Goal: Task Accomplishment & Management: Manage account settings

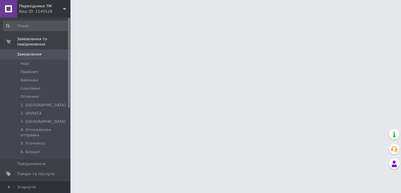
click at [49, 52] on span "Замовлення" at bounding box center [35, 54] width 37 height 5
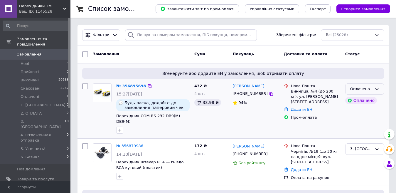
click at [360, 89] on div "Оплачено" at bounding box center [361, 89] width 22 height 6
click at [361, 101] on li "Прийнято" at bounding box center [365, 101] width 38 height 11
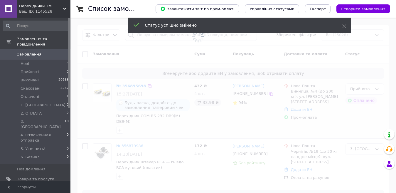
click at [52, 187] on span "[DEMOGRAPHIC_DATA]" at bounding box center [35, 189] width 37 height 5
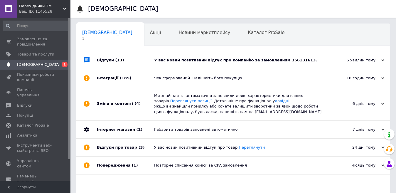
click at [253, 60] on div "У вас новий позитивний відгук про компанію за замовленням 356131613." at bounding box center [240, 60] width 172 height 5
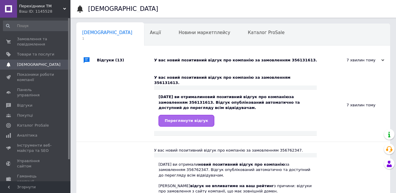
click at [185, 118] on span "Переглянути відгук" at bounding box center [186, 120] width 43 height 4
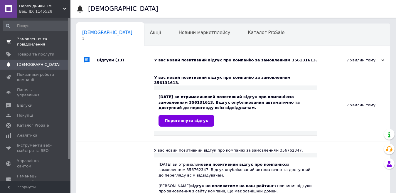
click at [42, 42] on span "Замовлення та повідомлення" at bounding box center [35, 41] width 37 height 11
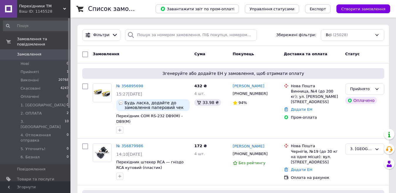
click at [133, 85] on link "№ 356895698" at bounding box center [129, 86] width 27 height 4
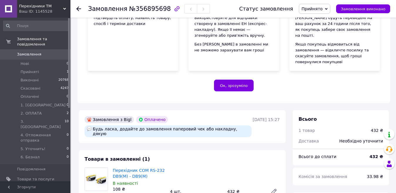
scroll to position [147, 0]
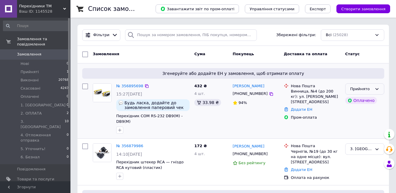
click at [358, 88] on div "Прийнято" at bounding box center [361, 89] width 22 height 6
click at [364, 132] on li "3. ОТПРАВКА" at bounding box center [365, 143] width 38 height 23
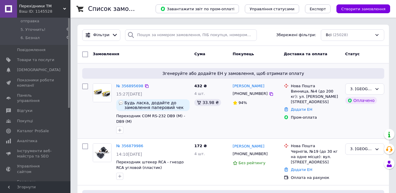
scroll to position [0, 0]
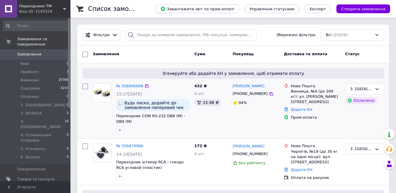
click at [65, 8] on icon at bounding box center [64, 8] width 3 height 3
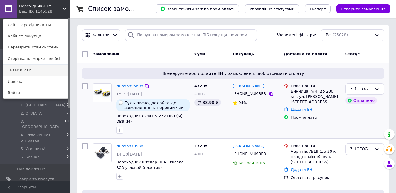
click at [38, 69] on link "ТЕХНОСИТИ" at bounding box center [35, 70] width 65 height 11
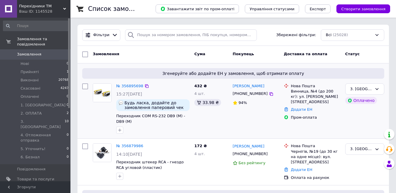
scroll to position [53, 0]
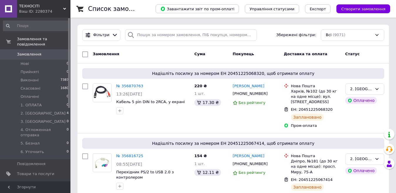
click at [63, 7] on div "ТЕХНОСІТІ Ваш ID: 2280374" at bounding box center [43, 9] width 53 height 18
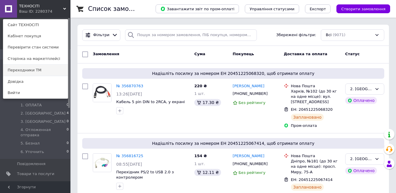
click at [47, 71] on link "Переходники ТМ" at bounding box center [35, 70] width 65 height 11
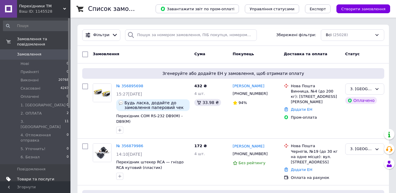
click at [41, 177] on span "Товари та послуги" at bounding box center [35, 179] width 37 height 5
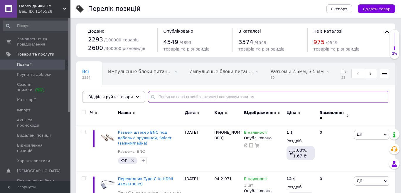
click at [169, 97] on input "text" at bounding box center [268, 97] width 241 height 12
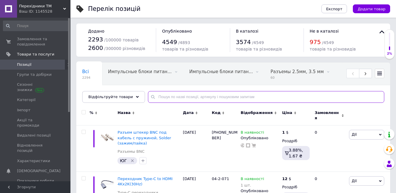
paste input "02-3-042"
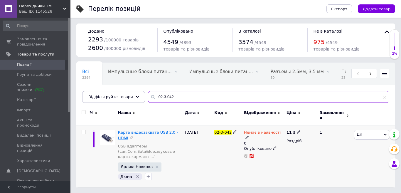
type input "02-3-042"
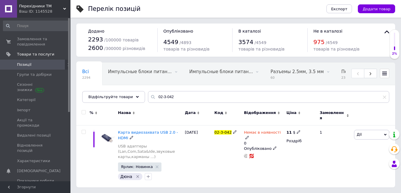
click at [157, 130] on span "Карта видеозахвата USB 2.0 - HDMI" at bounding box center [148, 135] width 60 height 10
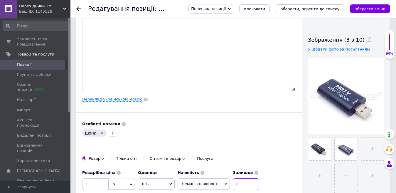
drag, startPoint x: 235, startPoint y: 82, endPoint x: 224, endPoint y: 83, distance: 10.4
click at [224, 167] on div "Наявність Немає в наявності В наявності Під замовлення Готово до відправки Зали…" at bounding box center [219, 178] width 82 height 23
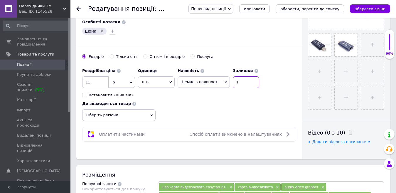
type input "1"
click at [187, 83] on span "Немає в наявності" at bounding box center [200, 82] width 37 height 4
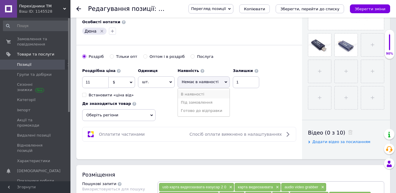
click at [191, 95] on li "В наявності" at bounding box center [204, 94] width 52 height 8
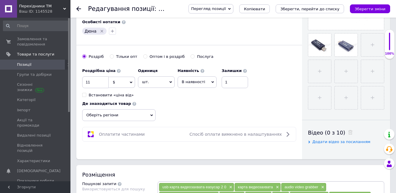
click at [315, 9] on icon "Зберегти, перейти до списку" at bounding box center [310, 9] width 59 height 4
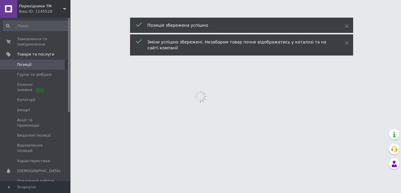
click at [65, 7] on div "Перехiдники ТМ Ваш ID: 1145528" at bounding box center [43, 9] width 53 height 18
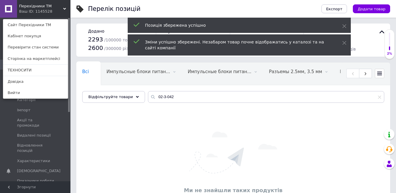
click at [27, 70] on link "ТЕХНОСИТИ" at bounding box center [35, 70] width 65 height 11
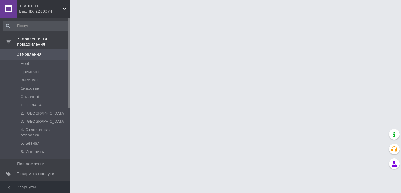
click at [43, 171] on span "Товари та послуги" at bounding box center [35, 173] width 37 height 5
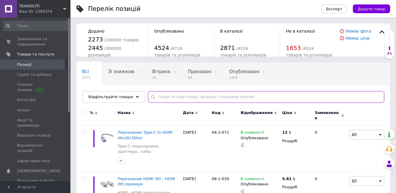
click at [178, 96] on input "text" at bounding box center [266, 97] width 236 height 12
paste input "02-3-042"
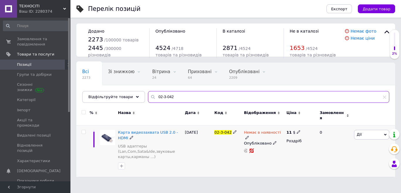
type input "02-3-042"
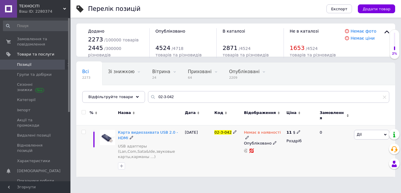
click at [249, 136] on icon at bounding box center [248, 138] width 4 height 4
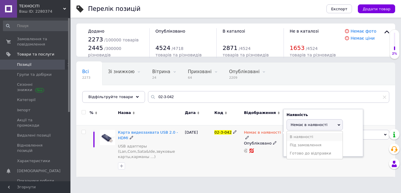
click at [297, 135] on li "В наявності" at bounding box center [315, 137] width 56 height 8
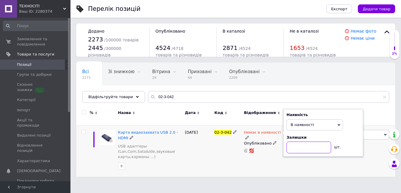
click at [294, 143] on input at bounding box center [309, 148] width 45 height 12
type input "1"
click at [272, 159] on div "Немає в наявності Наявність В наявності Немає в наявності Під замовлення Готово…" at bounding box center [264, 150] width 43 height 51
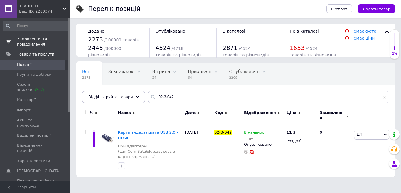
click at [51, 41] on span "Замовлення та повідомлення" at bounding box center [35, 41] width 37 height 11
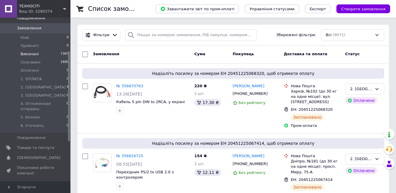
scroll to position [16, 0]
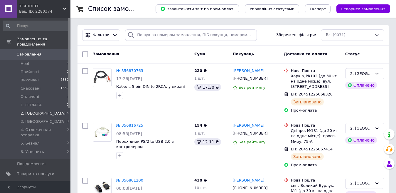
click at [60, 109] on li "2. ОТПРАВКА 4" at bounding box center [36, 113] width 72 height 8
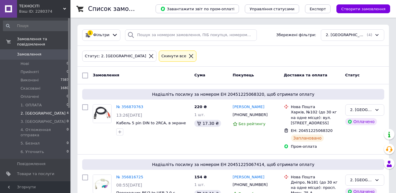
drag, startPoint x: 65, startPoint y: 9, endPoint x: 39, endPoint y: 48, distance: 46.2
click at [64, 9] on use at bounding box center [64, 9] width 3 height 2
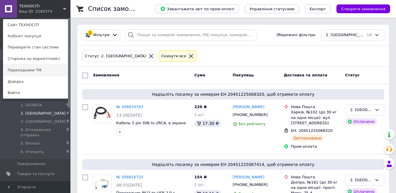
click at [27, 71] on link "Переходники ТМ" at bounding box center [35, 70] width 65 height 11
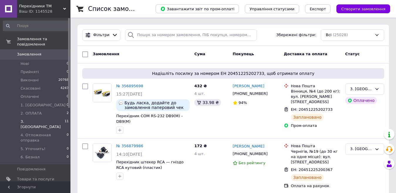
click at [62, 117] on li "3. ОТПРАВКА 11" at bounding box center [36, 124] width 72 height 14
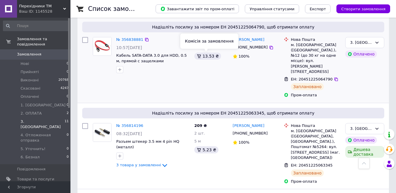
scroll to position [206, 0]
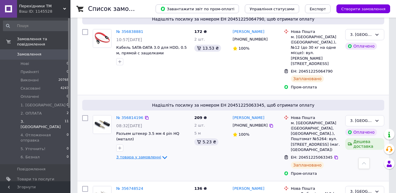
click at [161, 154] on icon at bounding box center [164, 157] width 7 height 7
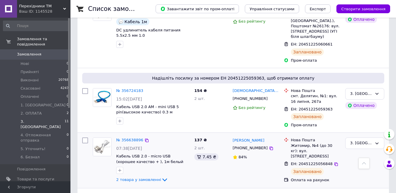
scroll to position [529, 0]
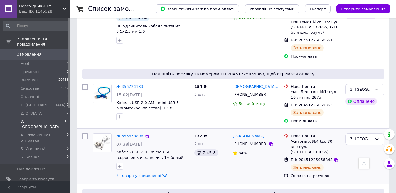
click at [151, 173] on span "2 товара у замовленні" at bounding box center [138, 175] width 45 height 4
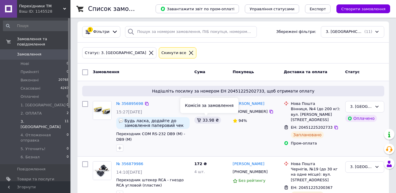
scroll to position [0, 0]
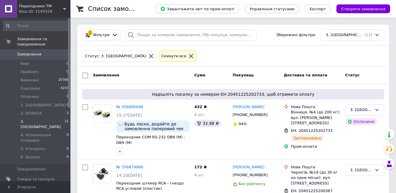
click at [65, 6] on div "Перехiдники ТМ Ваш ID: 1145528" at bounding box center [43, 9] width 53 height 18
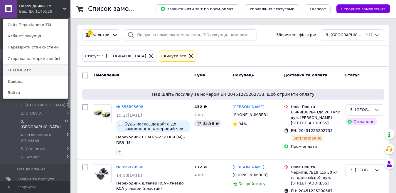
click at [39, 70] on link "ТЕХНОСИТИ" at bounding box center [35, 70] width 65 height 11
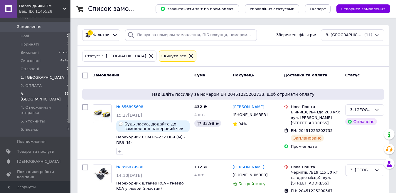
scroll to position [16, 0]
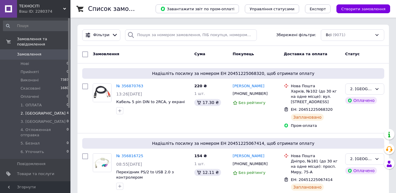
click at [63, 109] on li "2. ОТПРАВКА 4" at bounding box center [36, 113] width 72 height 8
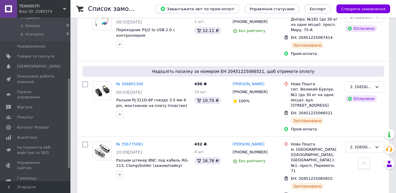
scroll to position [88, 0]
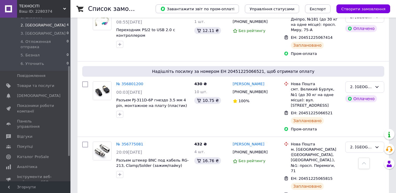
click at [64, 8] on icon at bounding box center [64, 8] width 3 height 3
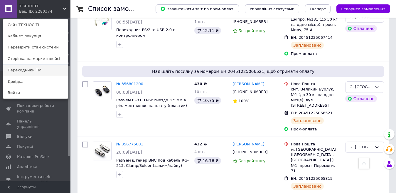
click at [34, 70] on link "Переходники ТМ" at bounding box center [35, 70] width 65 height 11
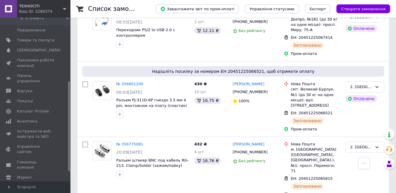
scroll to position [0, 0]
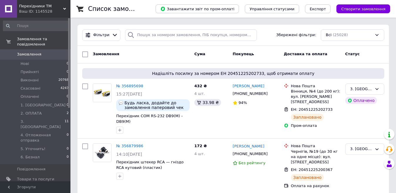
click at [53, 52] on span "Замовлення" at bounding box center [35, 54] width 37 height 5
click at [64, 7] on icon at bounding box center [64, 8] width 3 height 3
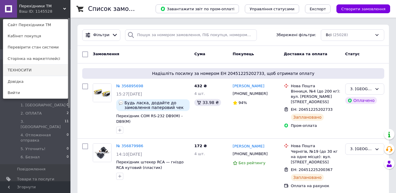
click at [46, 70] on link "ТЕХНОСИТИ" at bounding box center [35, 70] width 65 height 11
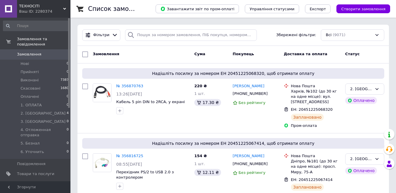
click at [66, 8] on div "ТЕХНОСІТІ Ваш ID: 2280374" at bounding box center [43, 9] width 53 height 18
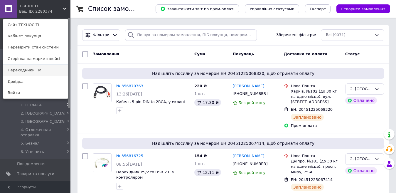
click at [29, 70] on link "Переходники ТМ" at bounding box center [35, 70] width 65 height 11
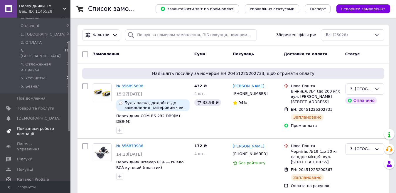
scroll to position [117, 0]
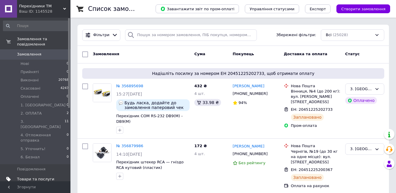
click at [38, 177] on span "Товари та послуги" at bounding box center [35, 179] width 37 height 5
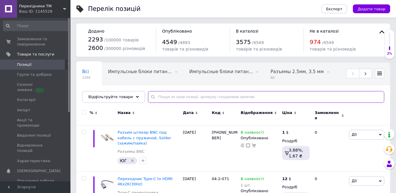
click at [167, 98] on input "text" at bounding box center [266, 97] width 236 height 12
paste input "04-2-030"
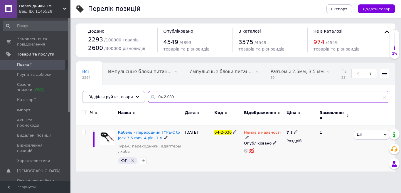
type input "04-2-030"
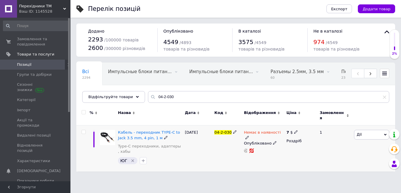
click at [249, 136] on icon at bounding box center [248, 138] width 4 height 4
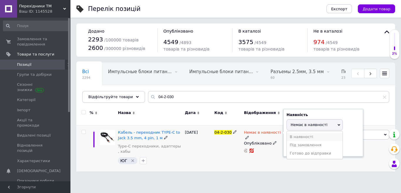
click at [291, 133] on li "В наявності" at bounding box center [315, 137] width 56 height 8
click at [270, 148] on div "Немає в наявності Наявність В наявності Немає в наявності Під замовлення Готово…" at bounding box center [264, 148] width 43 height 46
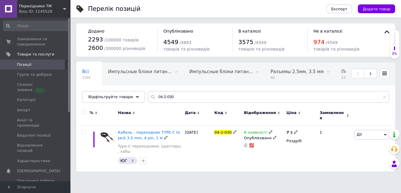
click at [269, 130] on icon at bounding box center [271, 132] width 4 height 4
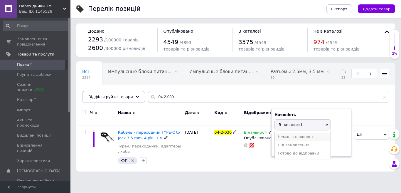
click at [289, 133] on li "Немає в наявності" at bounding box center [303, 137] width 56 height 8
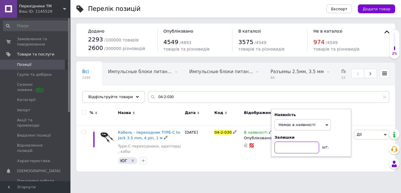
click at [285, 143] on input at bounding box center [297, 148] width 45 height 12
type input "1"
click at [290, 122] on span "Немає в наявності" at bounding box center [297, 124] width 37 height 4
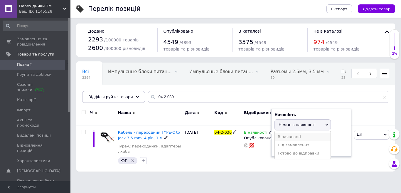
click at [290, 134] on li "В наявності" at bounding box center [303, 137] width 56 height 8
click at [257, 154] on div "В наявності Наявність В наявності Немає в наявності Під замовлення Готово до ві…" at bounding box center [264, 148] width 43 height 46
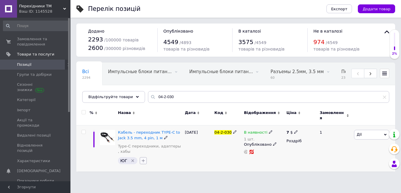
click at [143, 159] on icon "button" at bounding box center [143, 160] width 3 height 3
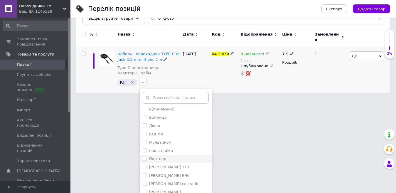
scroll to position [29, 0]
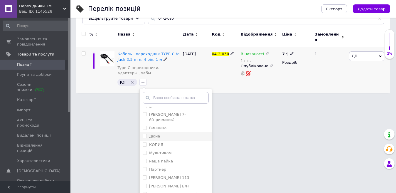
click at [143, 134] on input "Дюна" at bounding box center [145, 136] width 4 height 4
checkbox input "true"
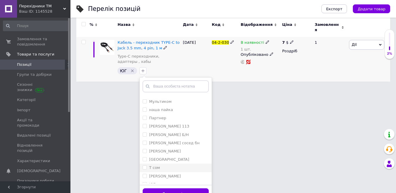
scroll to position [96, 0]
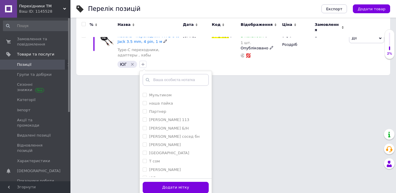
click at [190, 183] on button "Додати мітку" at bounding box center [176, 187] width 66 height 11
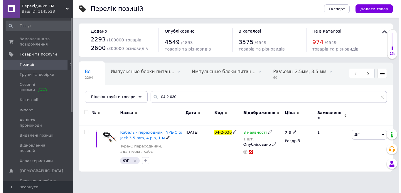
scroll to position [0, 0]
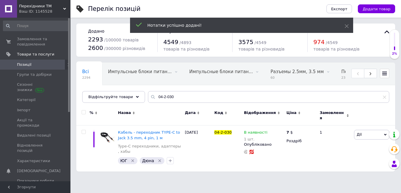
click at [65, 7] on icon at bounding box center [64, 8] width 3 height 3
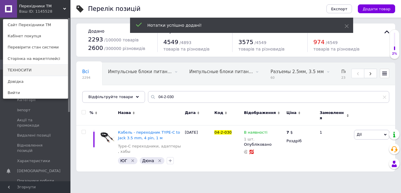
click at [31, 71] on link "ТЕХНОСИТИ" at bounding box center [35, 70] width 65 height 11
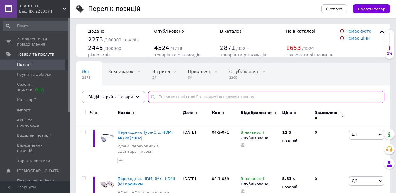
click at [174, 97] on input "text" at bounding box center [266, 97] width 236 height 12
paste input "04-2-030"
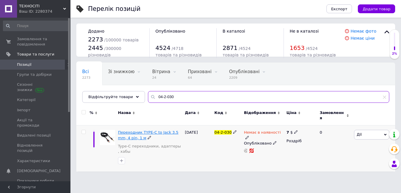
type input "04-2-030"
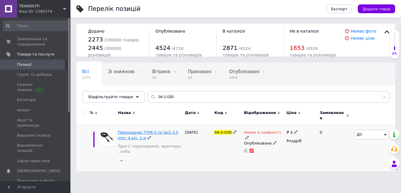
click at [169, 130] on span "Переходник TYPE-C to Jack 3.5 mm, 4 pin, 1 м" at bounding box center [148, 135] width 61 height 10
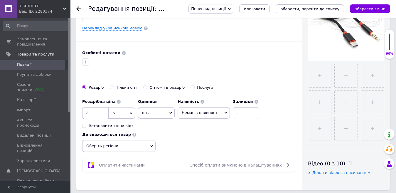
scroll to position [176, 0]
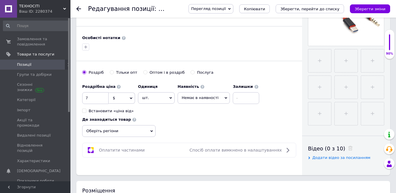
click at [210, 100] on span "Немає в наявності" at bounding box center [200, 97] width 37 height 4
click at [205, 112] on li "В наявності" at bounding box center [204, 110] width 52 height 8
click at [235, 100] on input at bounding box center [235, 98] width 26 height 12
type input "1"
click at [307, 7] on icon "Зберегти, перейти до списку" at bounding box center [310, 9] width 59 height 4
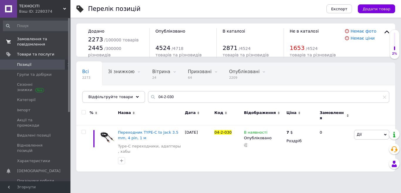
click at [39, 42] on span "Замовлення та повідомлення" at bounding box center [35, 41] width 37 height 11
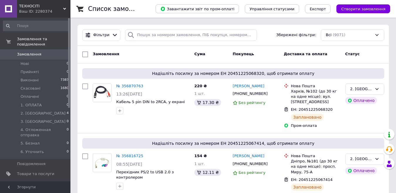
click at [63, 7] on icon at bounding box center [64, 8] width 3 height 3
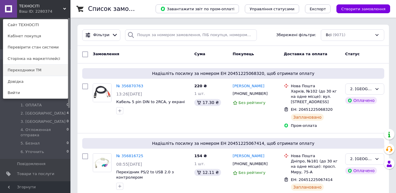
click at [27, 71] on link "Переходники ТМ" at bounding box center [35, 70] width 65 height 11
